Goal: Information Seeking & Learning: Learn about a topic

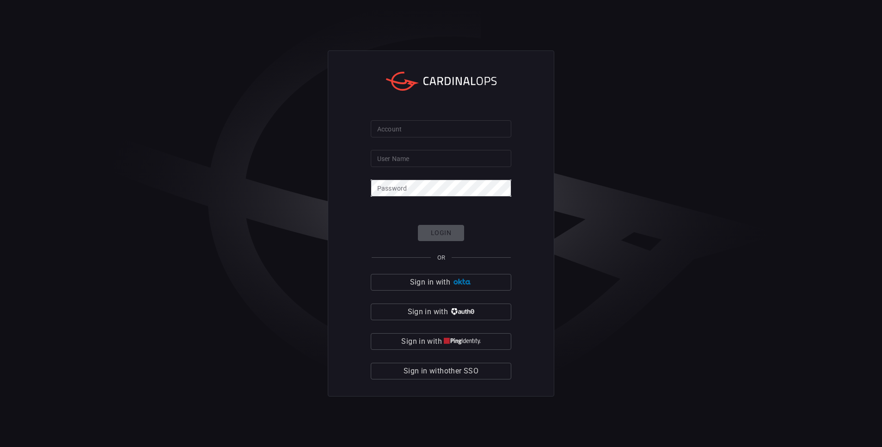
click at [414, 129] on input "Account" at bounding box center [441, 128] width 141 height 17
type input "nokia"
click at [409, 159] on input "User Name" at bounding box center [441, 158] width 141 height 17
type input "aditya.7.[PERSON_NAME]"
click at [444, 372] on span "Sign in with other SSO" at bounding box center [441, 370] width 75 height 13
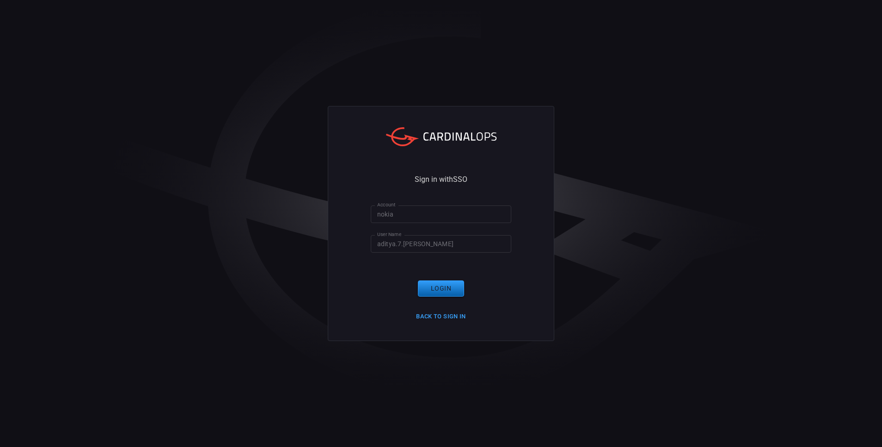
click at [423, 289] on button "Login" at bounding box center [441, 288] width 46 height 16
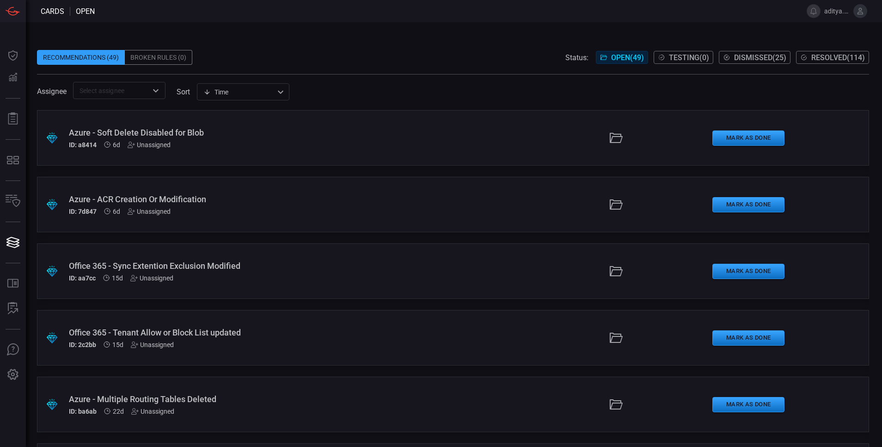
drag, startPoint x: 159, startPoint y: 131, endPoint x: 419, endPoint y: 43, distance: 274.6
click at [419, 43] on span at bounding box center [453, 43] width 832 height 14
click at [110, 129] on div "Azure - Soft Delete Disabled for Blob" at bounding box center [214, 133] width 291 height 10
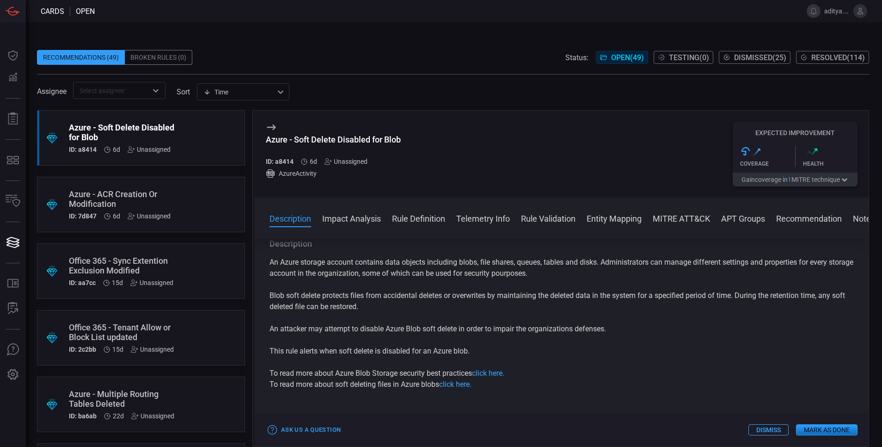
scroll to position [116, 0]
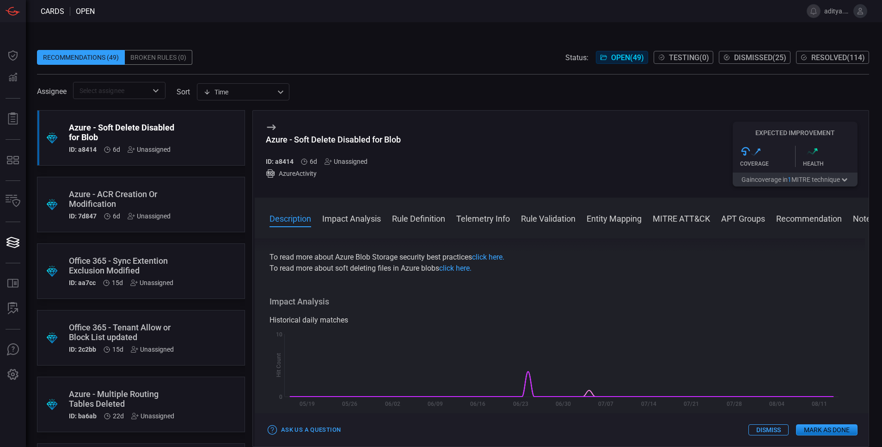
click at [432, 217] on button "Rule Definition" at bounding box center [418, 217] width 53 height 11
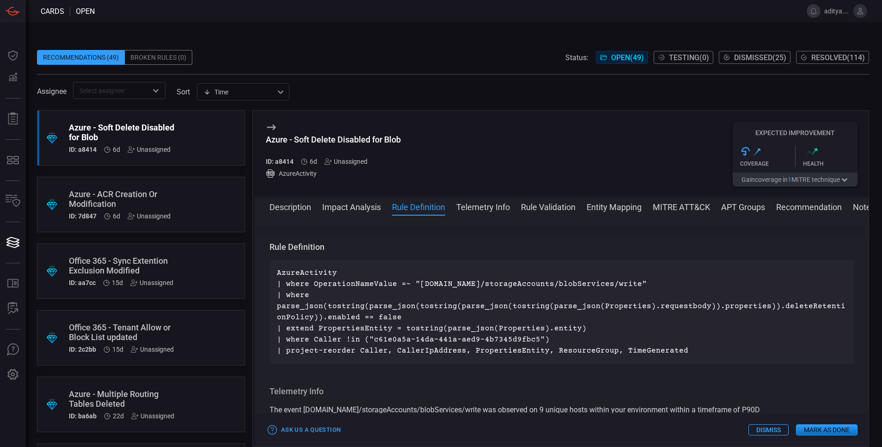
scroll to position [699, 0]
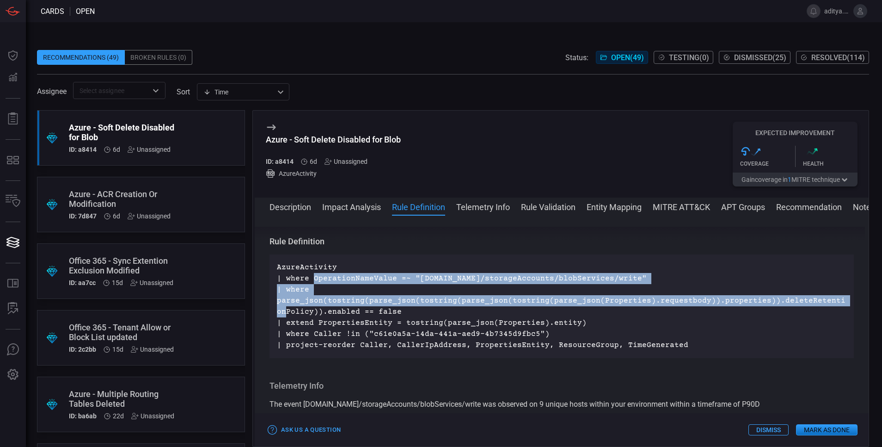
drag, startPoint x: 313, startPoint y: 277, endPoint x: 830, endPoint y: 301, distance: 517.4
click at [830, 301] on p "AzureActivity | where OperationNameValue =~ "[DOMAIN_NAME]/storageAccounts/blob…" at bounding box center [562, 306] width 570 height 89
